Goal: Task Accomplishment & Management: Manage account settings

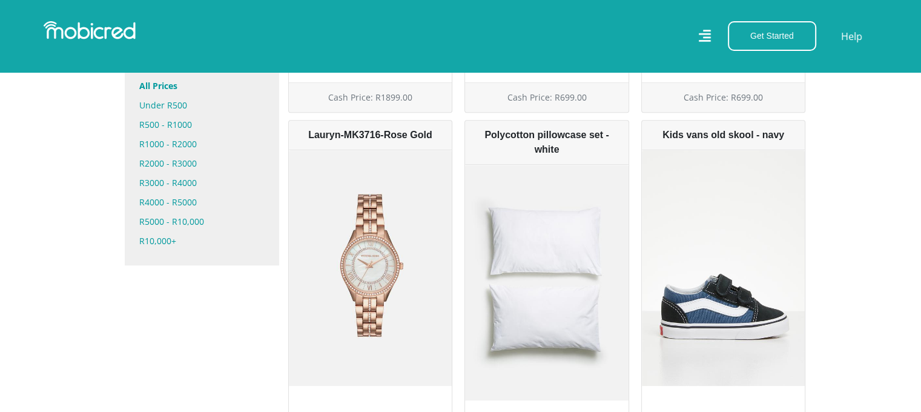
scroll to position [779, 0]
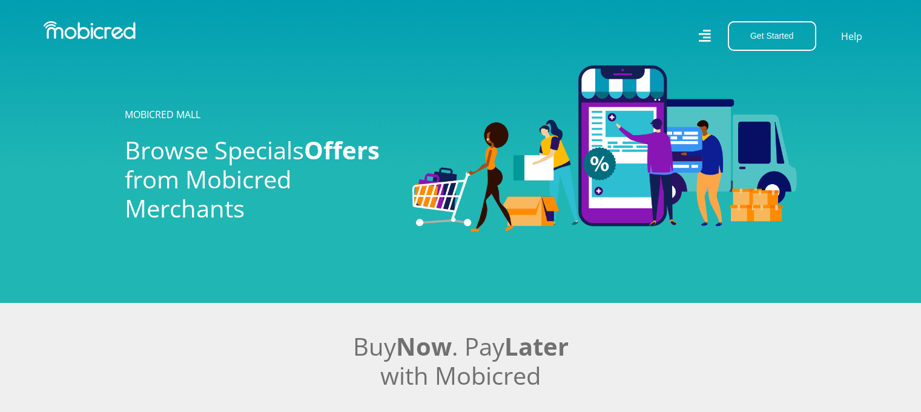
scroll to position [418, 0]
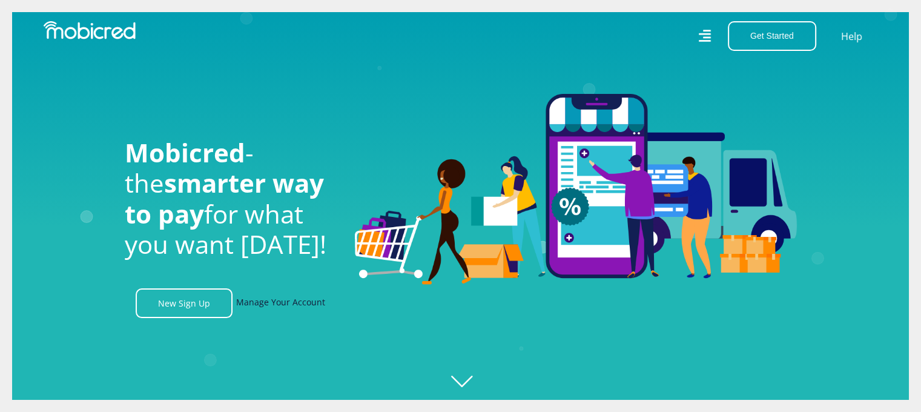
click at [297, 307] on link "Manage Your Account" at bounding box center [280, 303] width 89 height 30
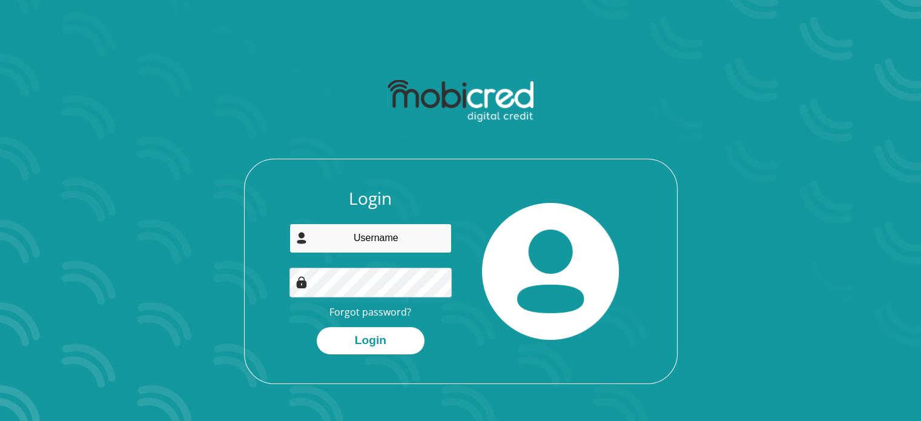
type input "[EMAIL_ADDRESS][DOMAIN_NAME]"
